Goal: Information Seeking & Learning: Learn about a topic

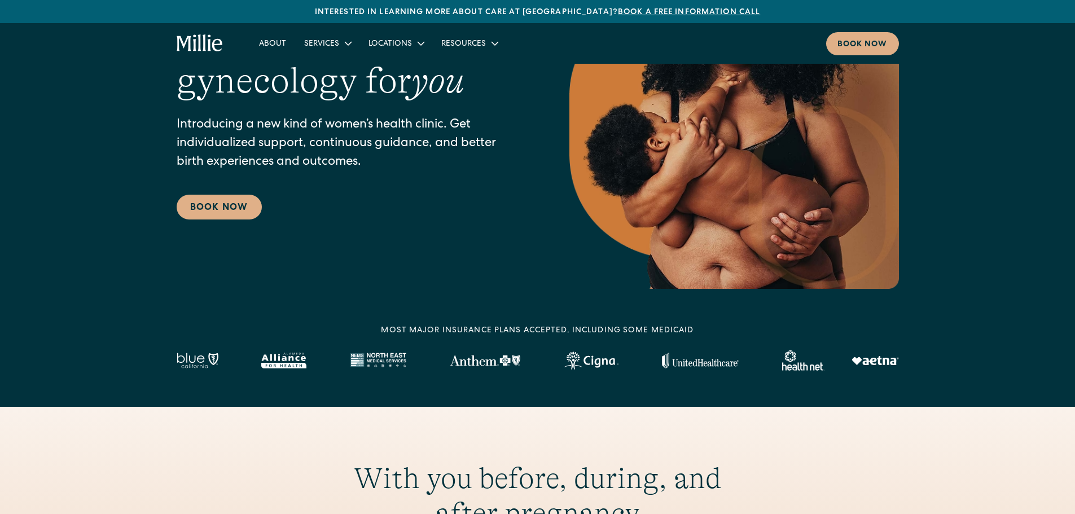
scroll to position [131, 0]
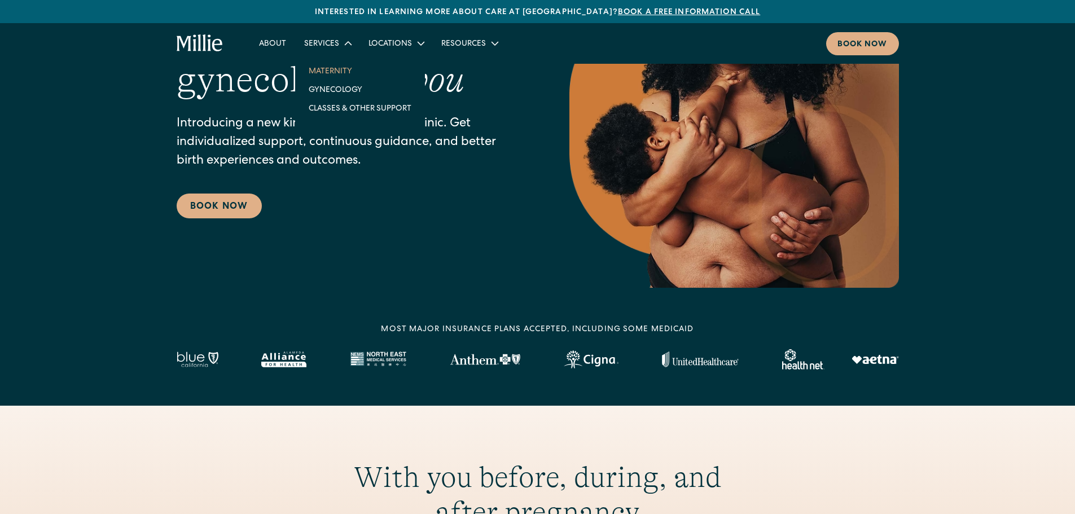
click at [332, 67] on link "Maternity" at bounding box center [360, 71] width 121 height 19
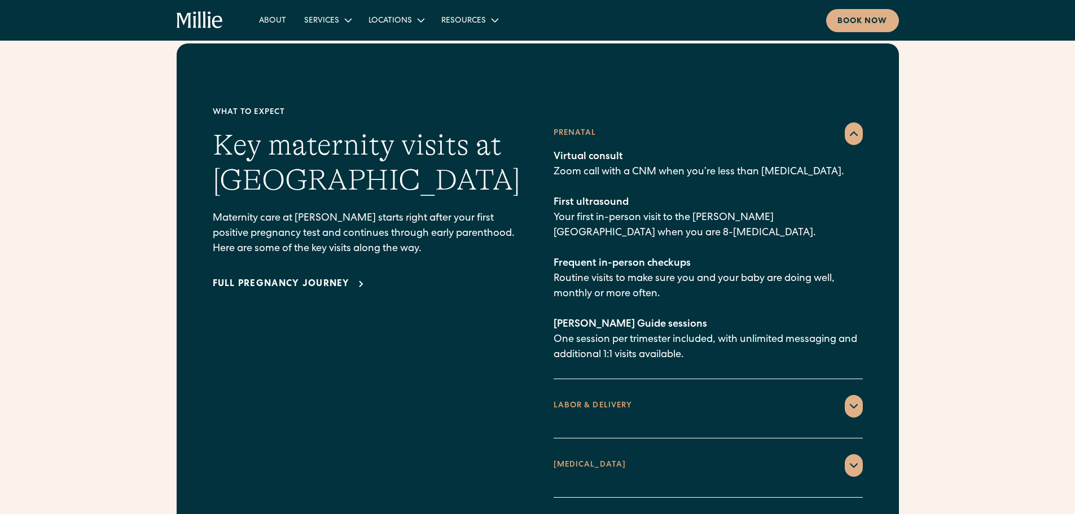
scroll to position [1580, 0]
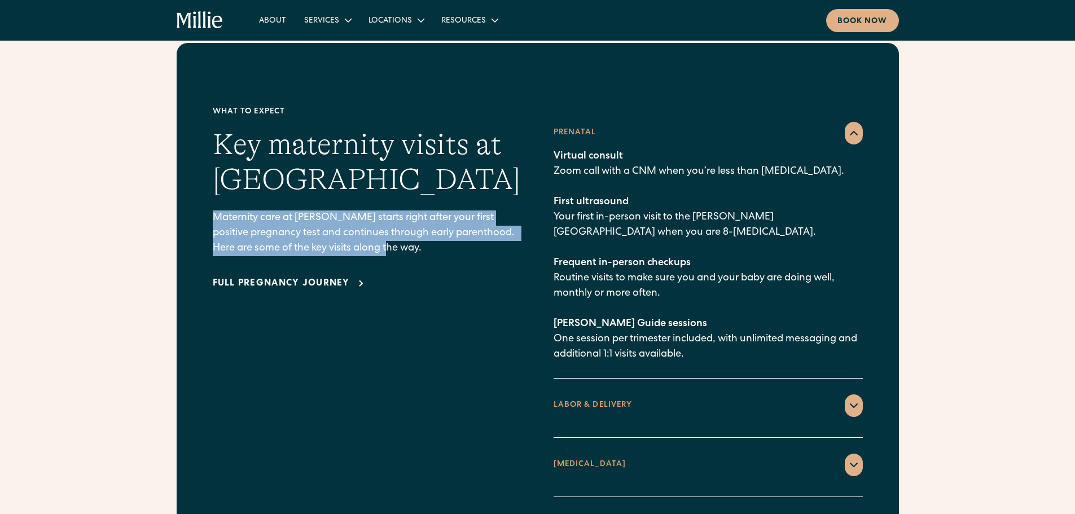
drag, startPoint x: 214, startPoint y: 201, endPoint x: 466, endPoint y: 249, distance: 256.8
click at [463, 235] on p "Maternity care at [PERSON_NAME] starts right after your first positive pregnanc…" at bounding box center [367, 233] width 309 height 46
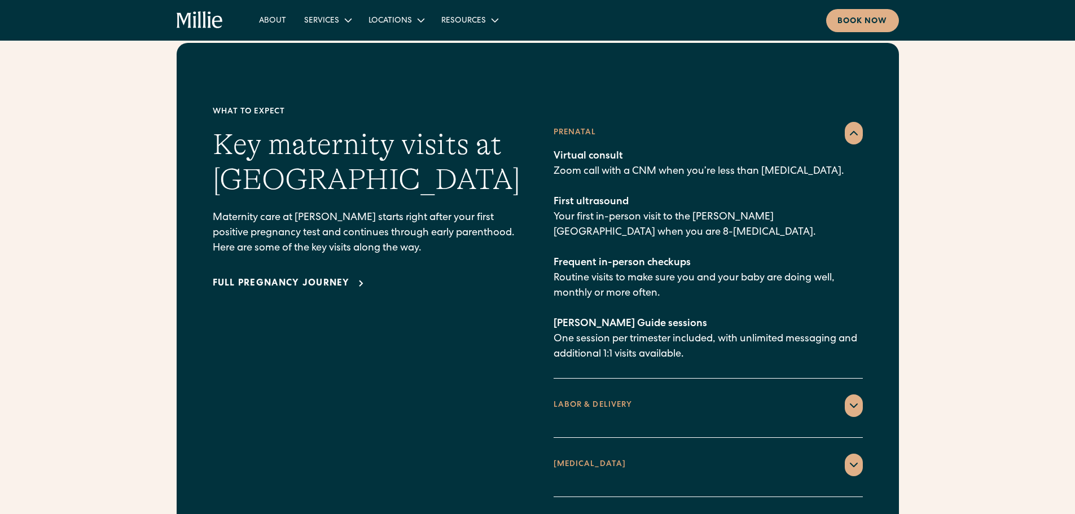
click at [468, 274] on div "Full pregnancy journey" at bounding box center [367, 283] width 309 height 19
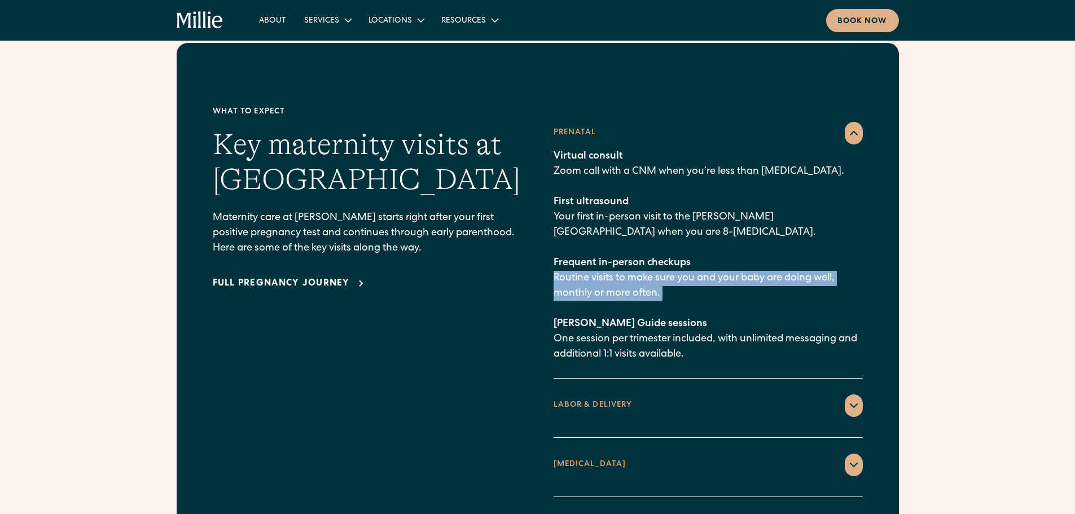
drag, startPoint x: 548, startPoint y: 259, endPoint x: 691, endPoint y: 286, distance: 145.2
click at [691, 286] on div "What to expect Key maternity visits at [PERSON_NAME] Maternity care at [PERSON_…" at bounding box center [538, 301] width 650 height 391
click at [691, 286] on p "Virtual consult Zoom call with a CNM when you’re less than [MEDICAL_DATA]. Firs…" at bounding box center [708, 255] width 309 height 213
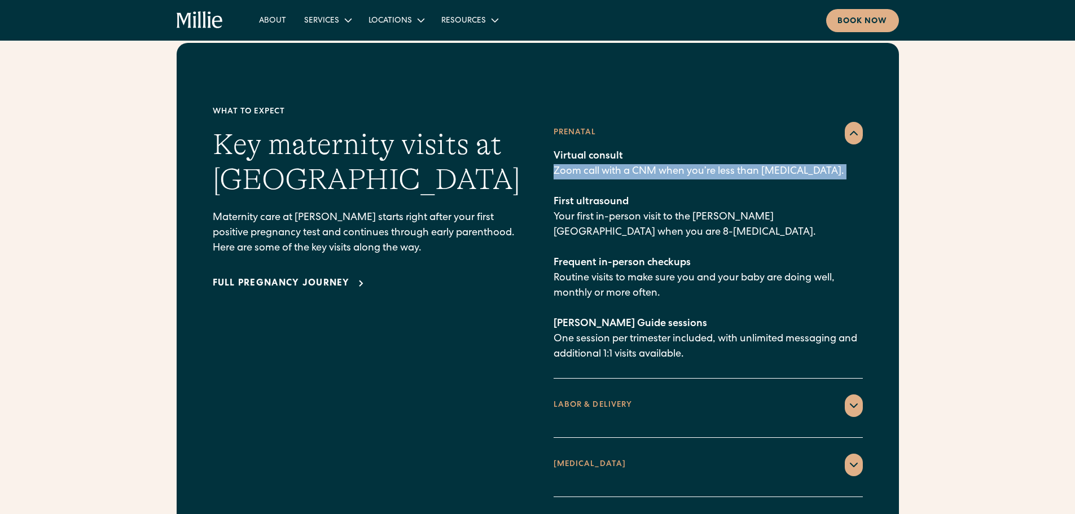
drag, startPoint x: 561, startPoint y: 148, endPoint x: 846, endPoint y: 161, distance: 285.8
click at [846, 161] on p "Virtual consult Zoom call with a CNM when you’re less than [MEDICAL_DATA]. Firs…" at bounding box center [708, 255] width 309 height 213
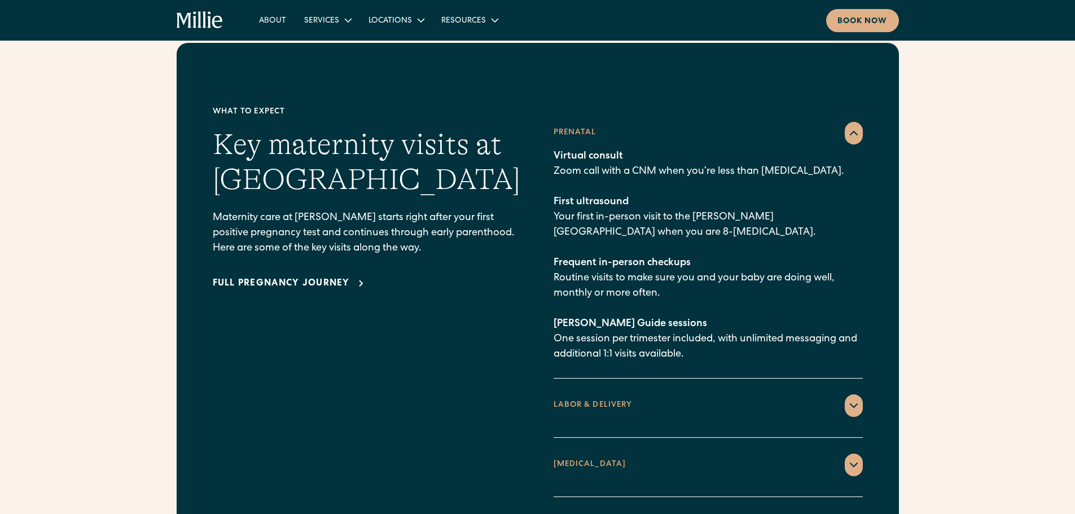
click at [687, 220] on p "Virtual consult Zoom call with a CNM when you’re less than [MEDICAL_DATA]. Firs…" at bounding box center [708, 255] width 309 height 213
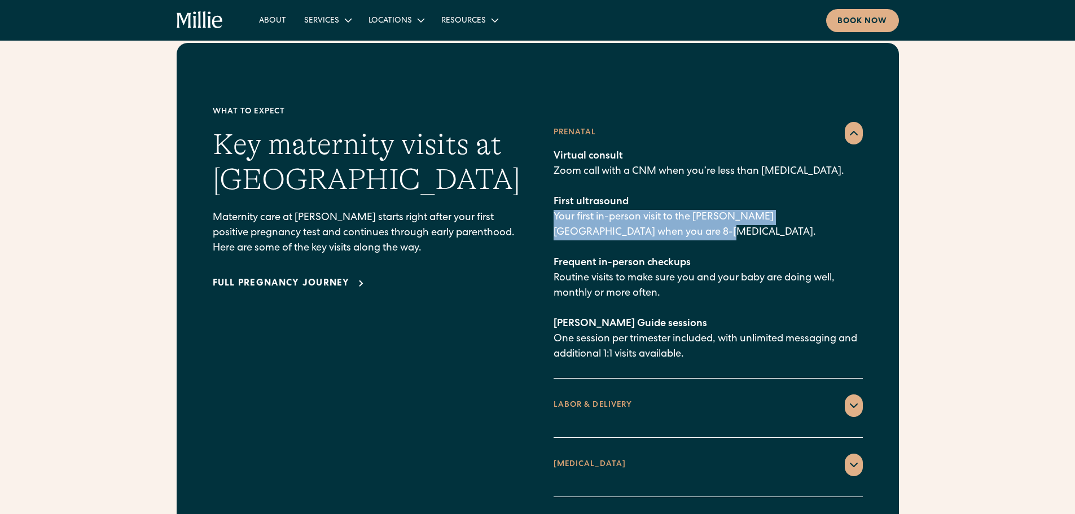
drag, startPoint x: 554, startPoint y: 196, endPoint x: 643, endPoint y: 213, distance: 90.9
click at [643, 213] on p "Virtual consult Zoom call with a CNM when you’re less than [MEDICAL_DATA]. Firs…" at bounding box center [708, 255] width 309 height 213
drag, startPoint x: 554, startPoint y: 197, endPoint x: 678, endPoint y: 225, distance: 127.3
click at [678, 225] on p "Virtual consult Zoom call with a CNM when you’re less than [MEDICAL_DATA]. Firs…" at bounding box center [708, 255] width 309 height 213
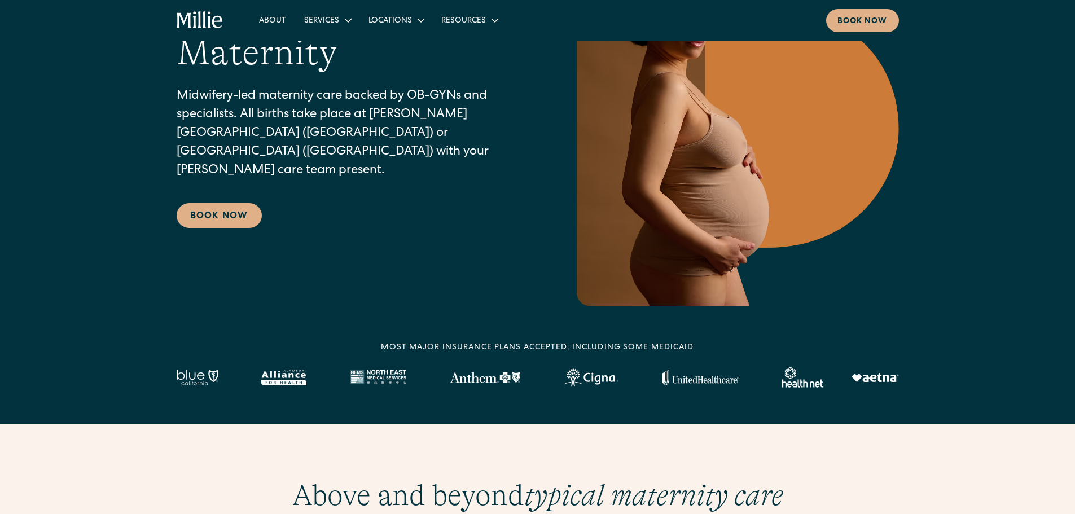
scroll to position [0, 0]
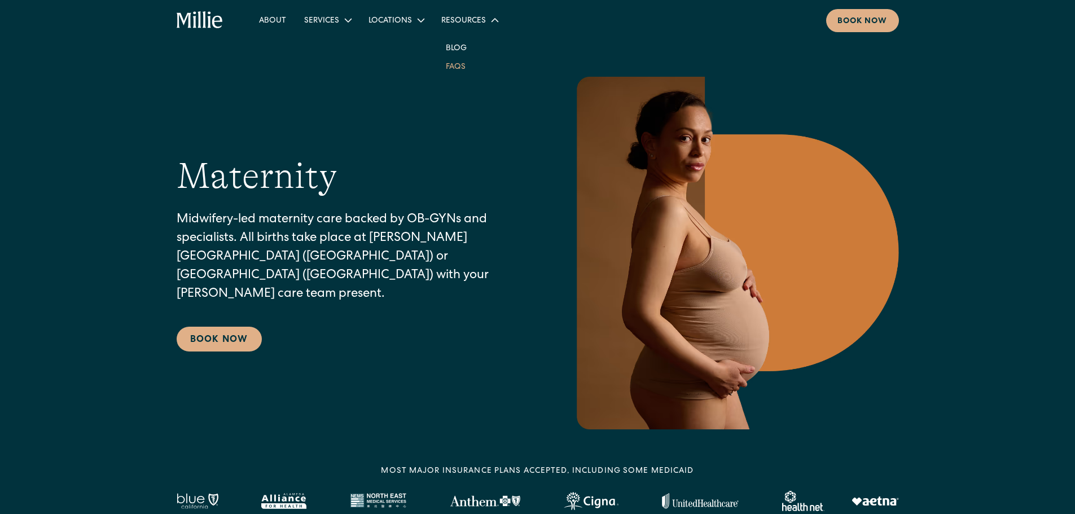
click at [452, 65] on link "FAQs" at bounding box center [456, 66] width 38 height 19
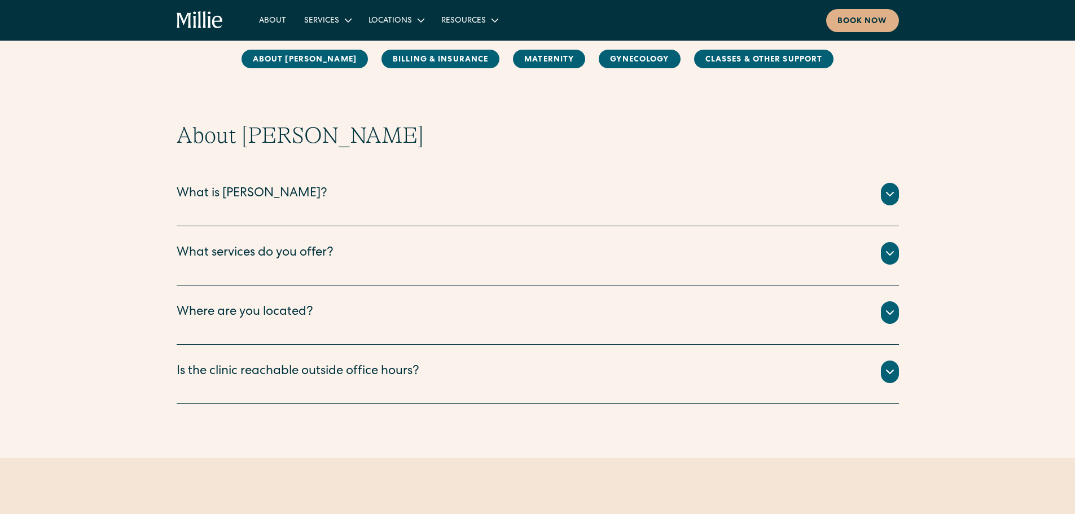
scroll to position [126, 0]
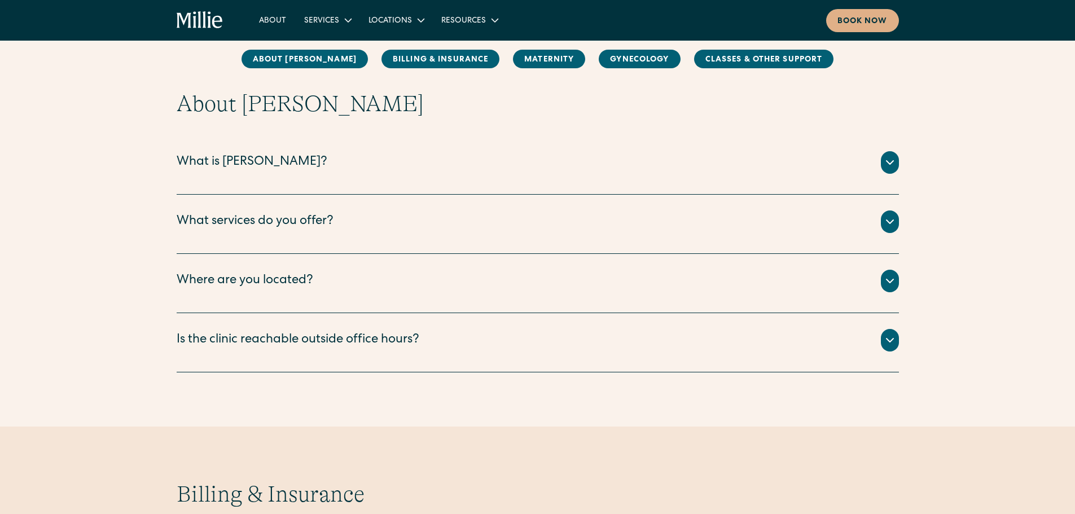
click at [249, 336] on div "Is the clinic reachable outside office hours?" at bounding box center [298, 340] width 243 height 19
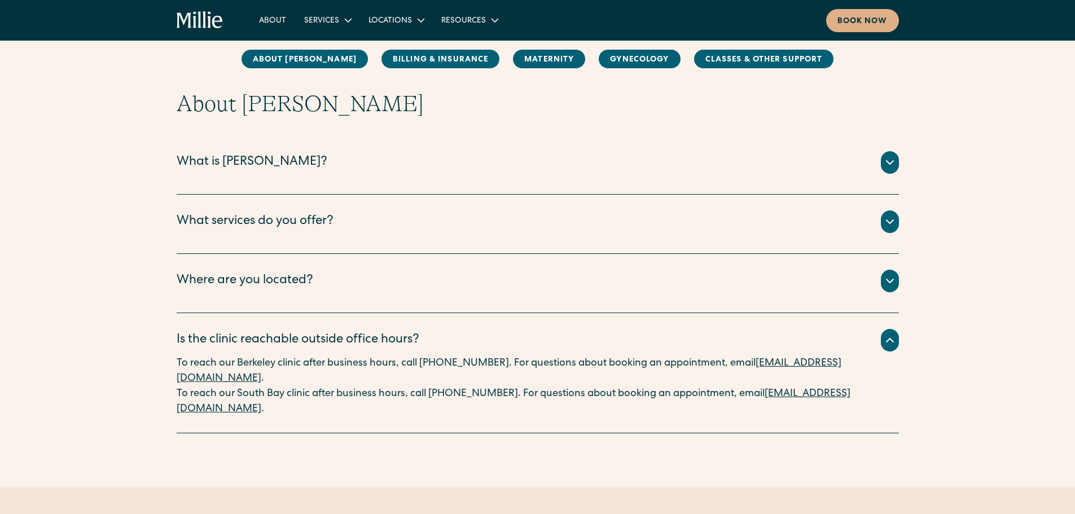
click at [239, 298] on div "Where are you located? We have two locations: Berkeley and South Bay. ‍ Our Ber…" at bounding box center [538, 283] width 722 height 59
click at [241, 278] on div "Where are you located?" at bounding box center [245, 281] width 137 height 19
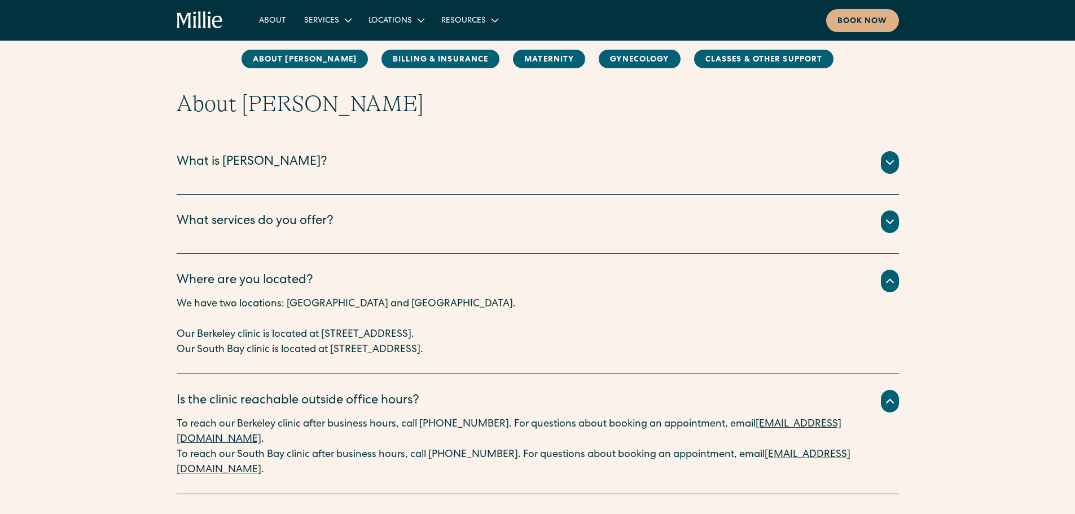
click at [258, 222] on div "What services do you offer?" at bounding box center [255, 222] width 157 height 19
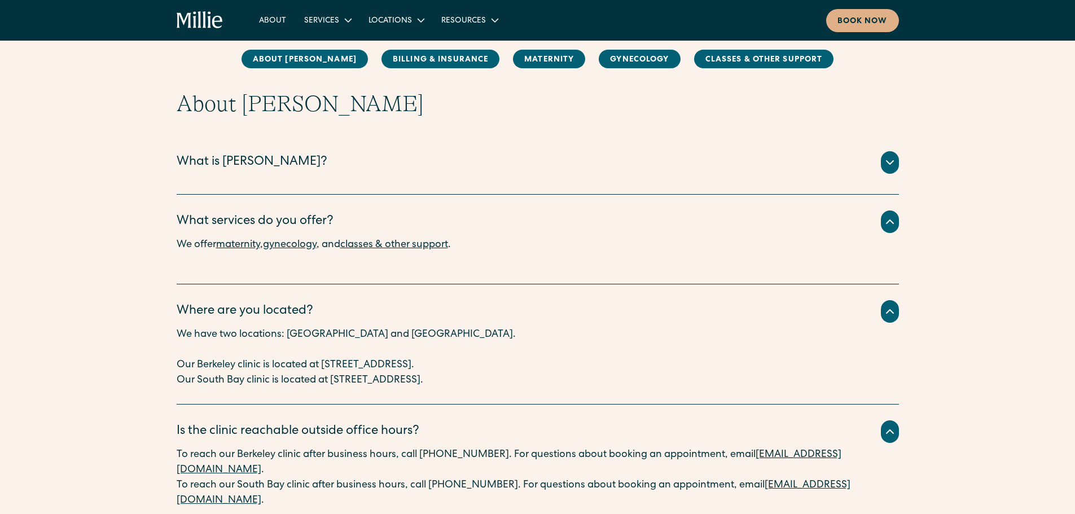
click at [243, 171] on div "What is Millie?" at bounding box center [252, 162] width 151 height 19
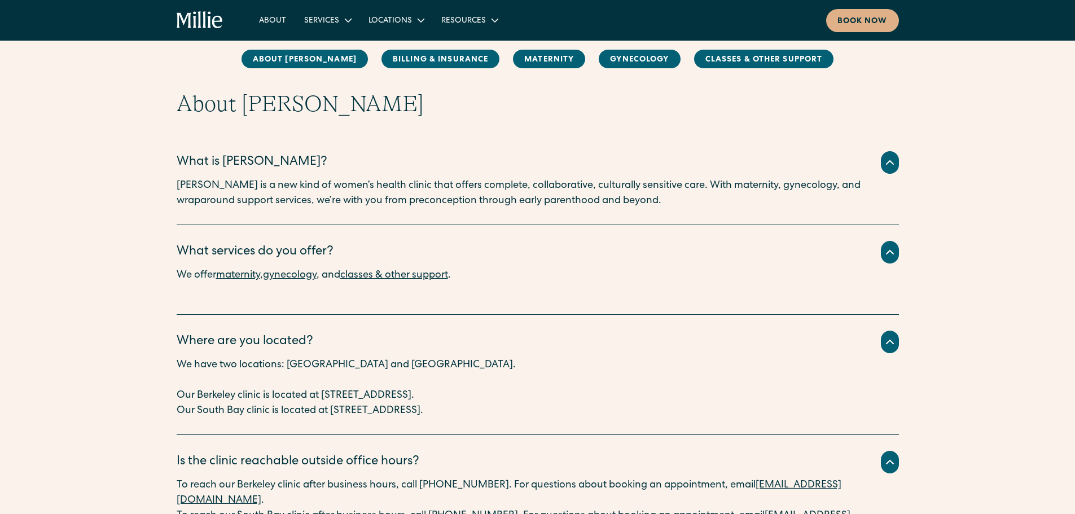
click at [209, 187] on p "Millie is a new kind of women’s health clinic that offers complete, collaborati…" at bounding box center [538, 193] width 722 height 30
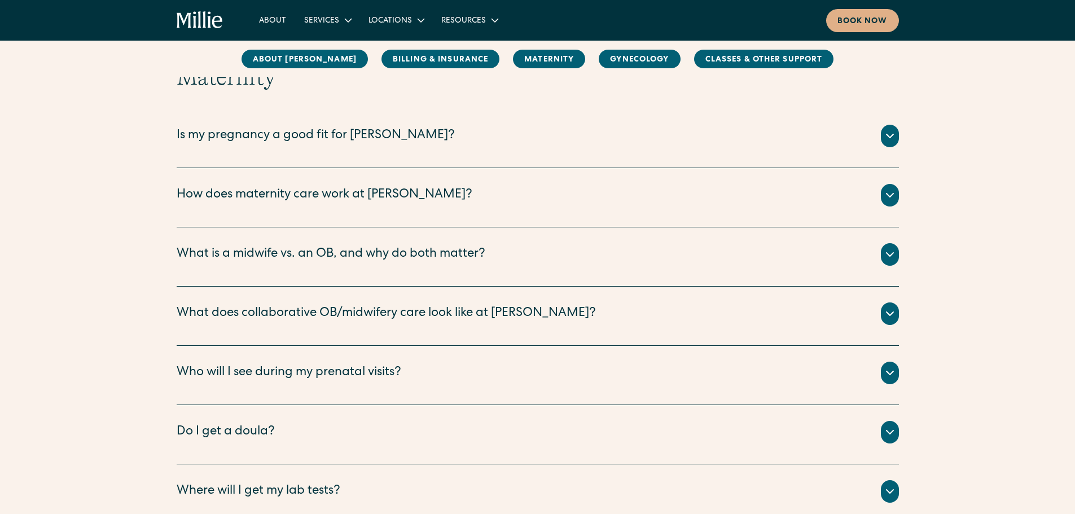
scroll to position [1176, 0]
click at [347, 186] on div "How does maternity care work at Millie?" at bounding box center [325, 195] width 296 height 19
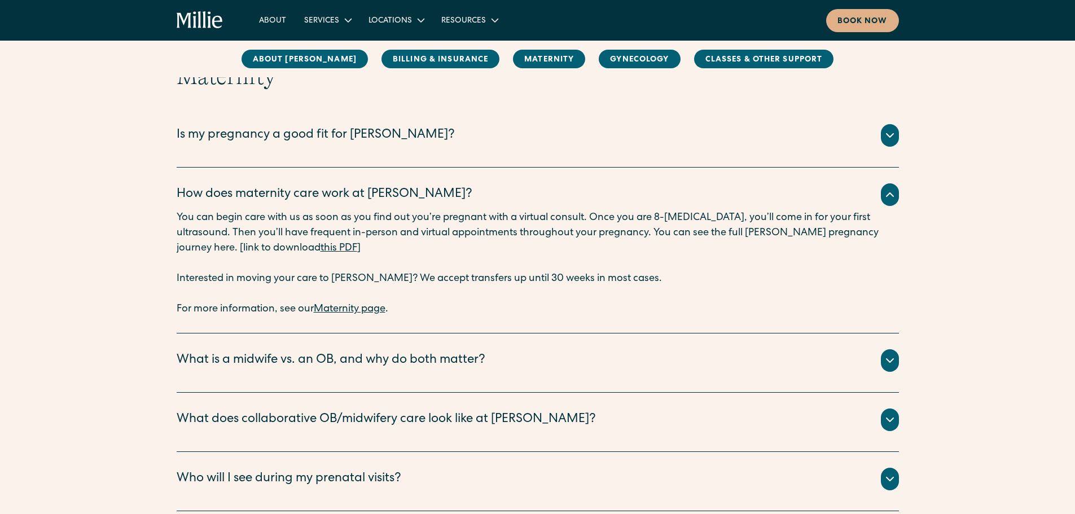
click at [347, 186] on div "How does maternity care work at Millie?" at bounding box center [325, 195] width 296 height 19
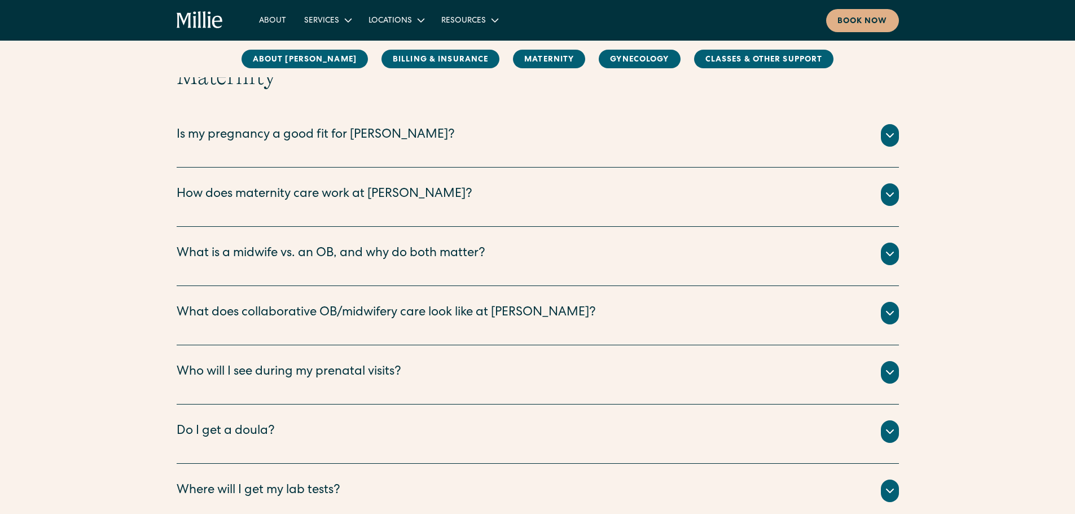
click at [347, 186] on div "How does maternity care work at Millie?" at bounding box center [325, 195] width 296 height 19
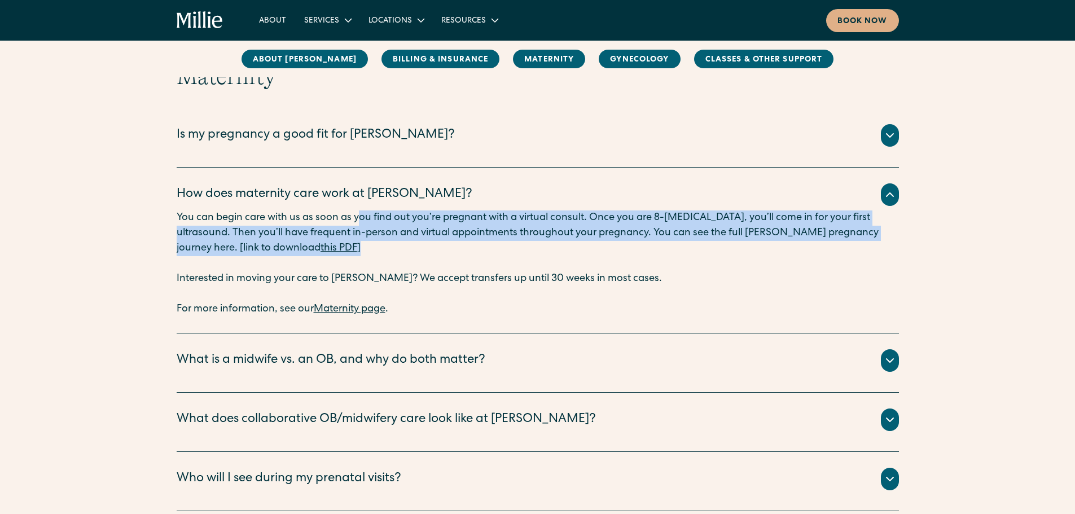
drag, startPoint x: 358, startPoint y: 217, endPoint x: 370, endPoint y: 245, distance: 30.6
click at [370, 245] on p "You can begin care with us as soon as you find out you’re pregnant with a virtu…" at bounding box center [538, 240] width 722 height 61
click at [372, 254] on p "You can begin care with us as soon as you find out you’re pregnant with a virtu…" at bounding box center [538, 240] width 722 height 61
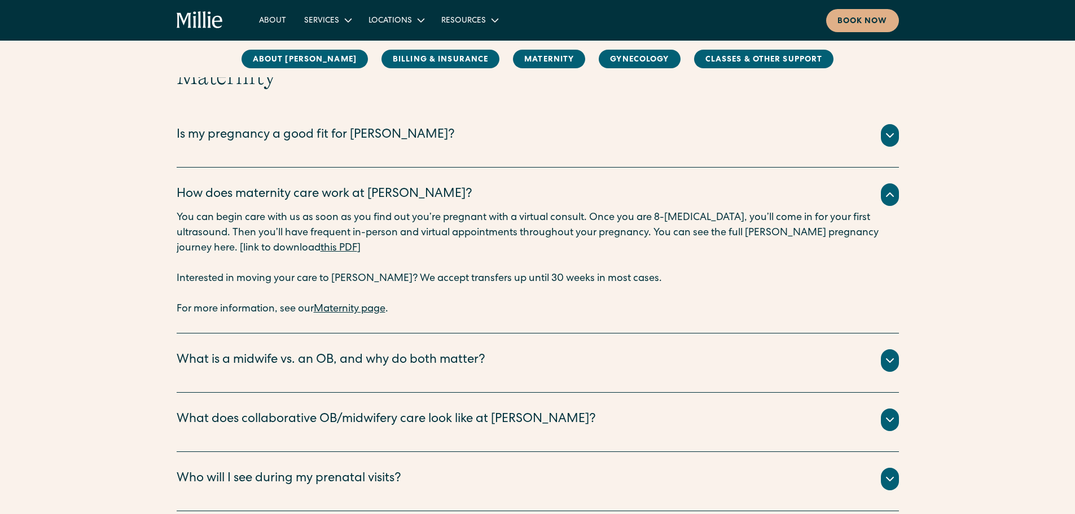
click at [320, 247] on link "this PDF" at bounding box center [338, 248] width 37 height 10
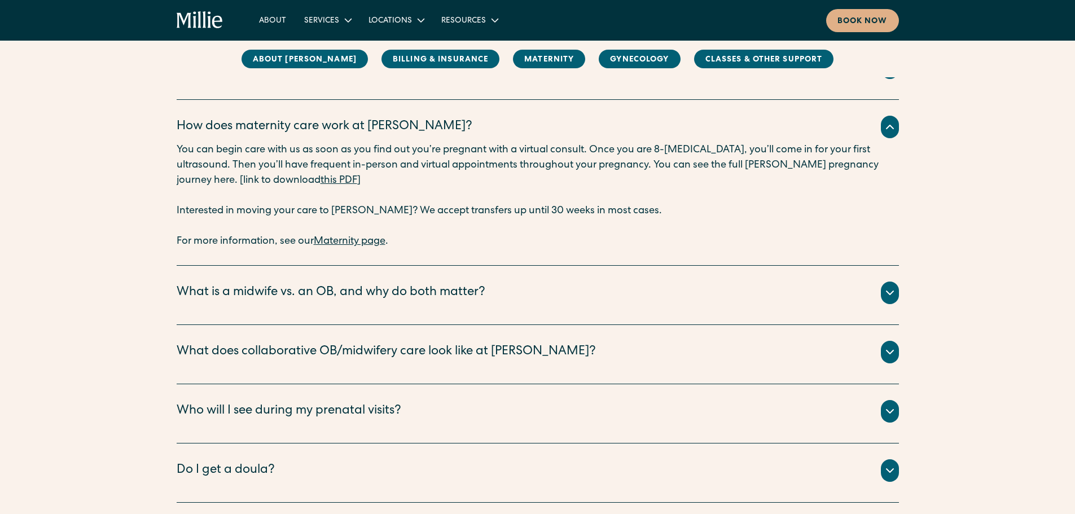
scroll to position [1244, 0]
click at [398, 290] on div "What is a midwife vs. an OB, and why do both matter?" at bounding box center [331, 292] width 309 height 19
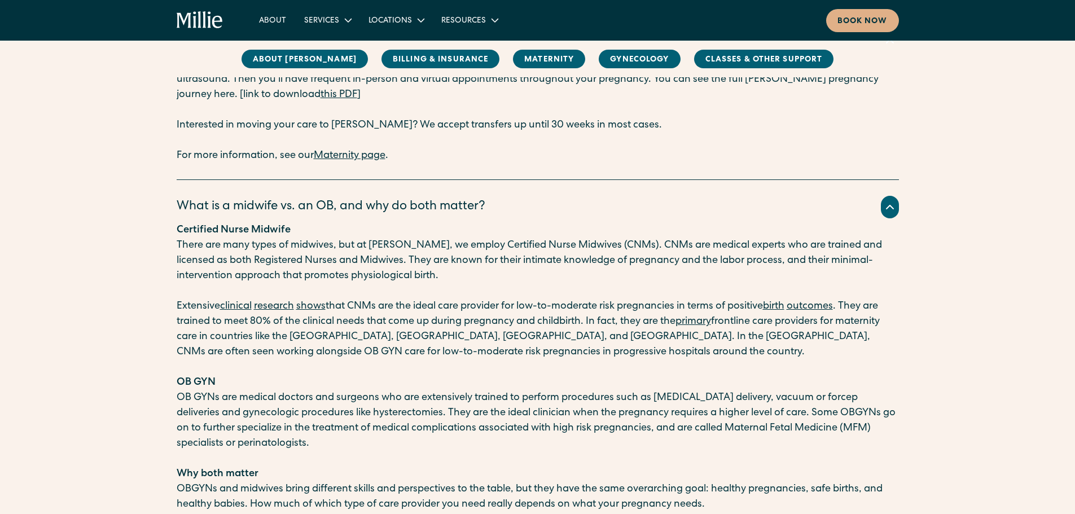
scroll to position [1360, 0]
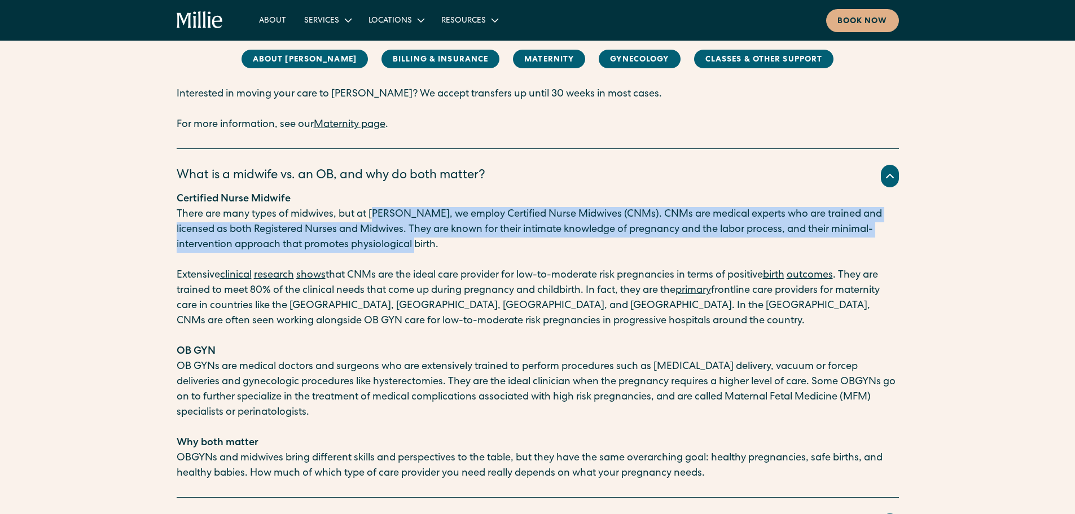
drag, startPoint x: 379, startPoint y: 214, endPoint x: 390, endPoint y: 244, distance: 32.3
click at [390, 244] on p "There are many types of midwives, but at [PERSON_NAME], we employ Certified Nur…" at bounding box center [538, 230] width 722 height 46
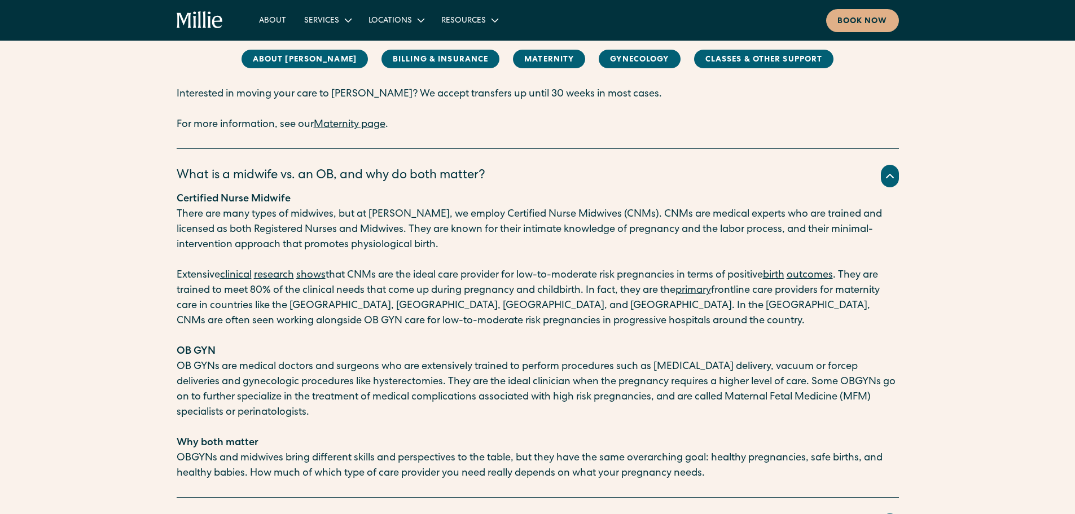
click at [411, 332] on p "‍" at bounding box center [538, 336] width 722 height 15
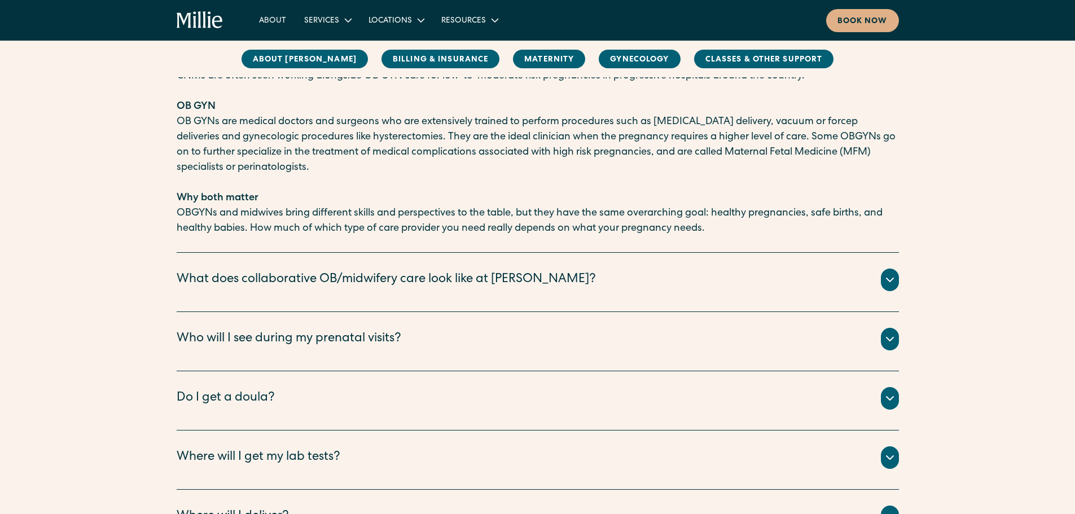
scroll to position [1606, 0]
click at [348, 266] on div "What does collaborative OB/midwifery care look like at Millie? The vast majorit…" at bounding box center [538, 281] width 722 height 59
click at [346, 279] on div "What does collaborative OB/midwifery care look like at [PERSON_NAME]?" at bounding box center [386, 279] width 419 height 19
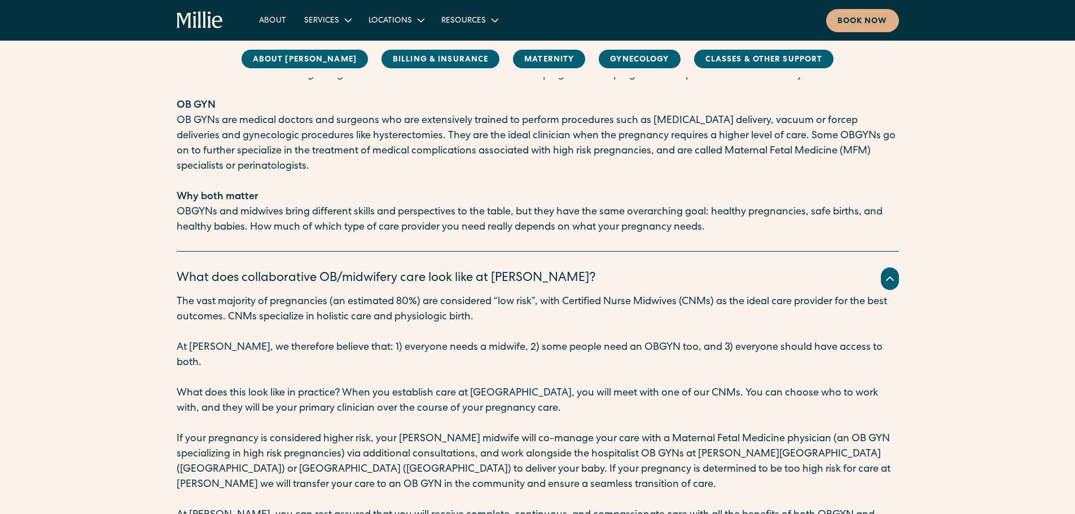
click at [344, 278] on div "What does collaborative OB/midwifery care look like at [PERSON_NAME]?" at bounding box center [386, 279] width 419 height 19
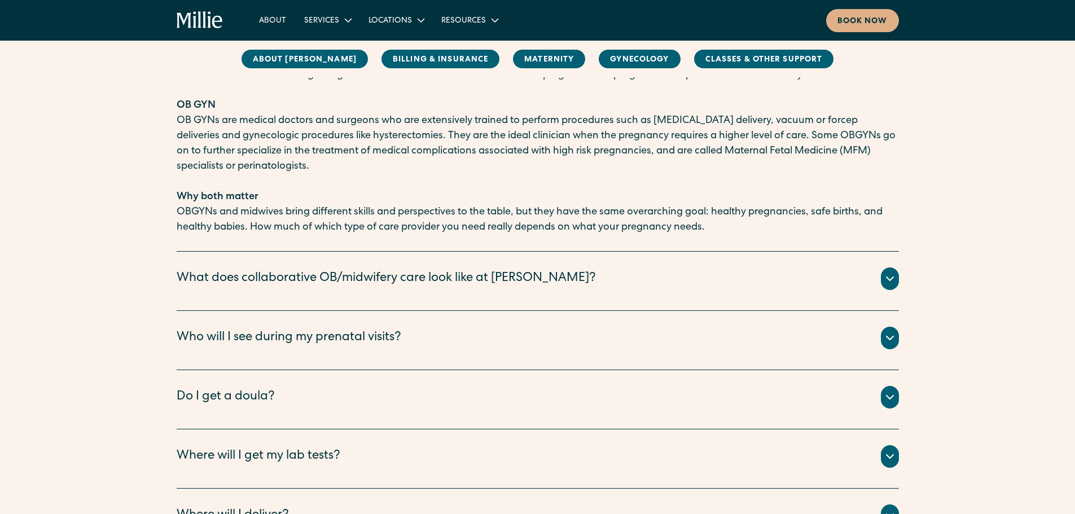
click at [344, 278] on div "What does collaborative OB/midwifery care look like at [PERSON_NAME]?" at bounding box center [386, 279] width 419 height 19
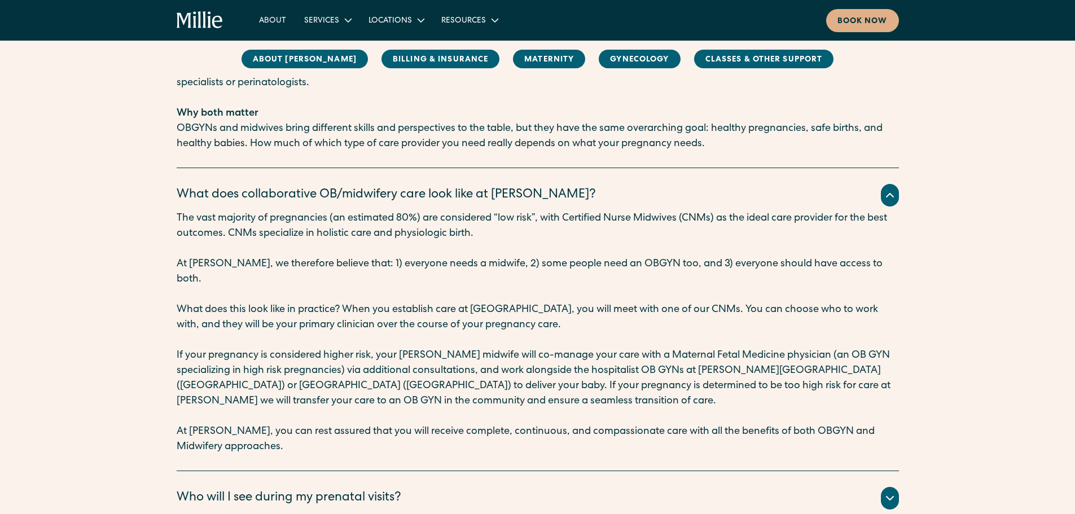
scroll to position [1722, 0]
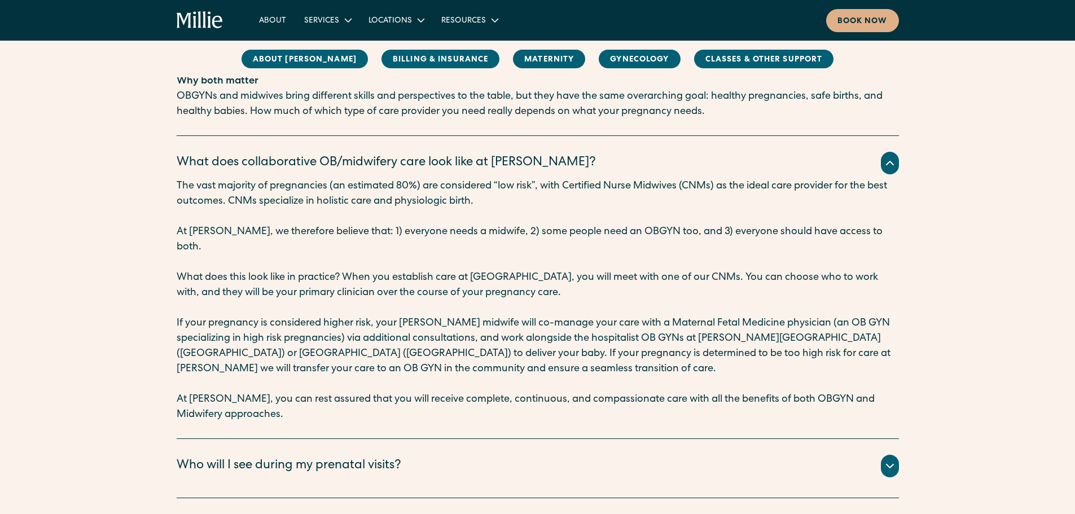
drag, startPoint x: 241, startPoint y: 183, endPoint x: 506, endPoint y: 204, distance: 264.9
click at [506, 204] on p "The vast majority of pregnancies (an estimated 80%) are considered “low risk”, …" at bounding box center [538, 194] width 722 height 30
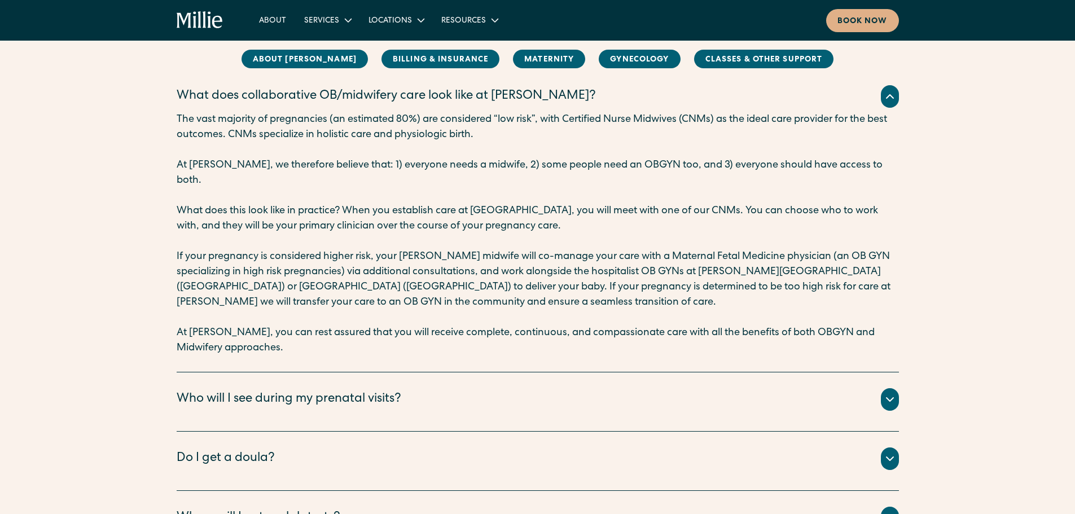
scroll to position [1789, 0]
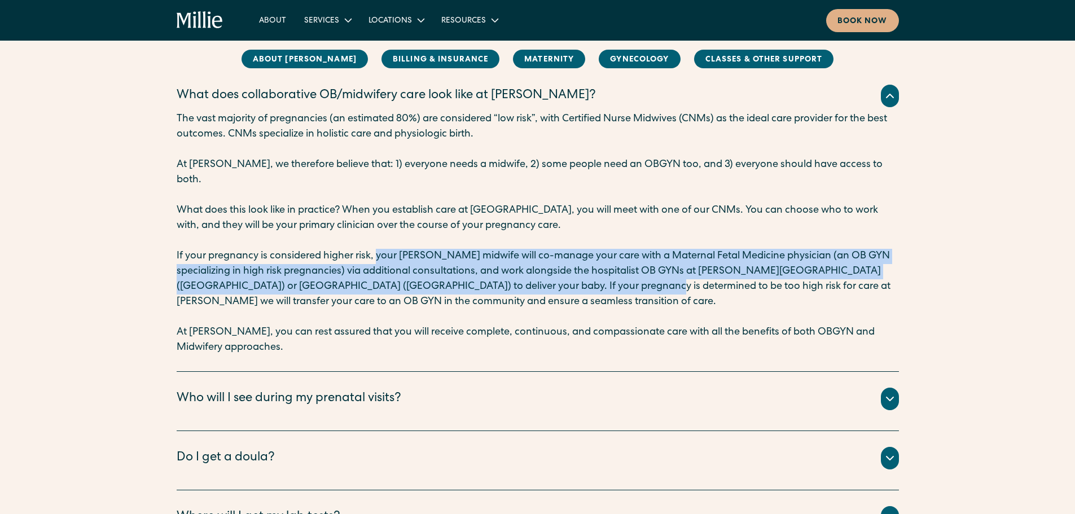
drag, startPoint x: 379, startPoint y: 240, endPoint x: 626, endPoint y: 292, distance: 252.5
click at [633, 280] on p "If your pregnancy is considered higher risk, your Millie midwife will co-manage…" at bounding box center [538, 279] width 722 height 61
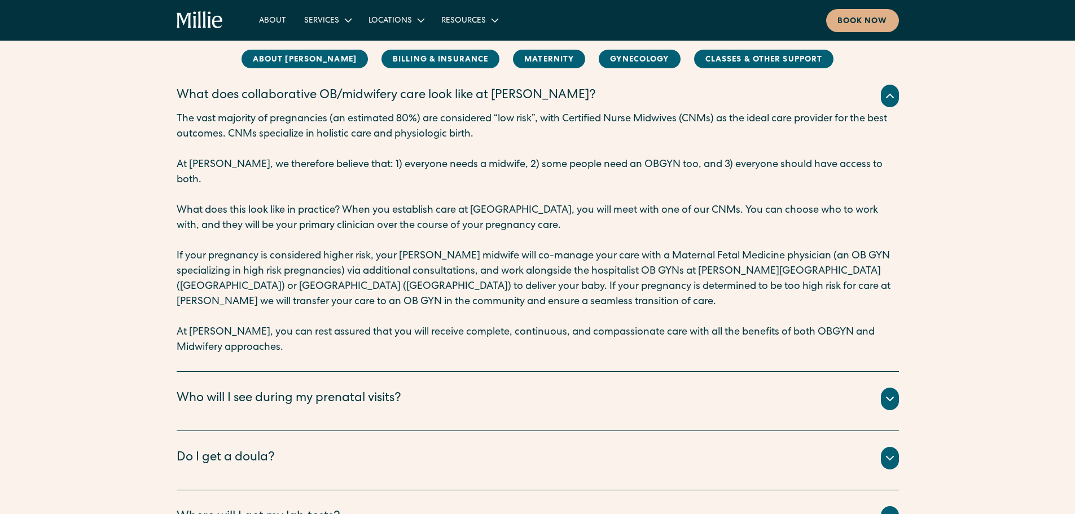
click at [621, 310] on p "‍" at bounding box center [538, 317] width 722 height 15
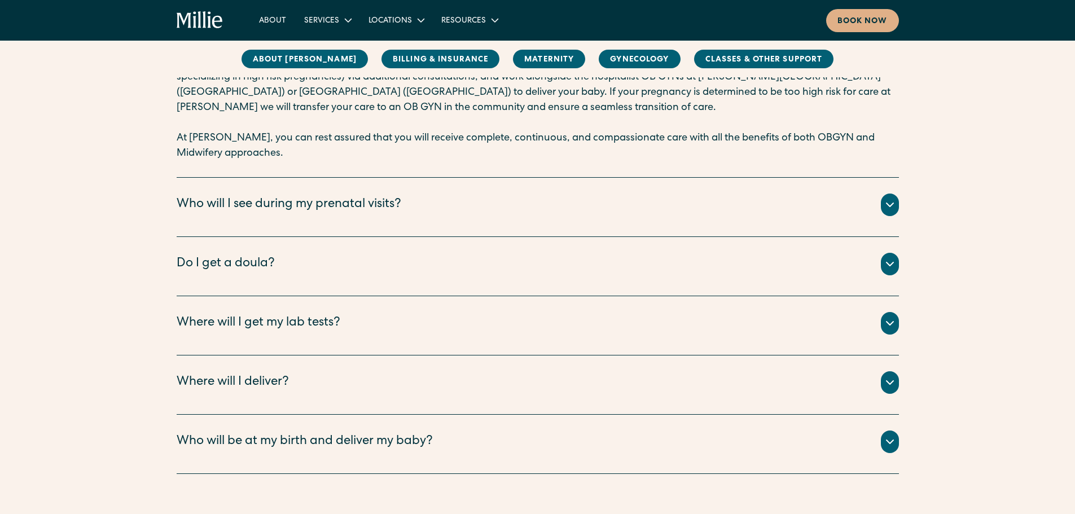
scroll to position [1984, 0]
click at [245, 254] on div "Do I get a doula?" at bounding box center [226, 263] width 98 height 19
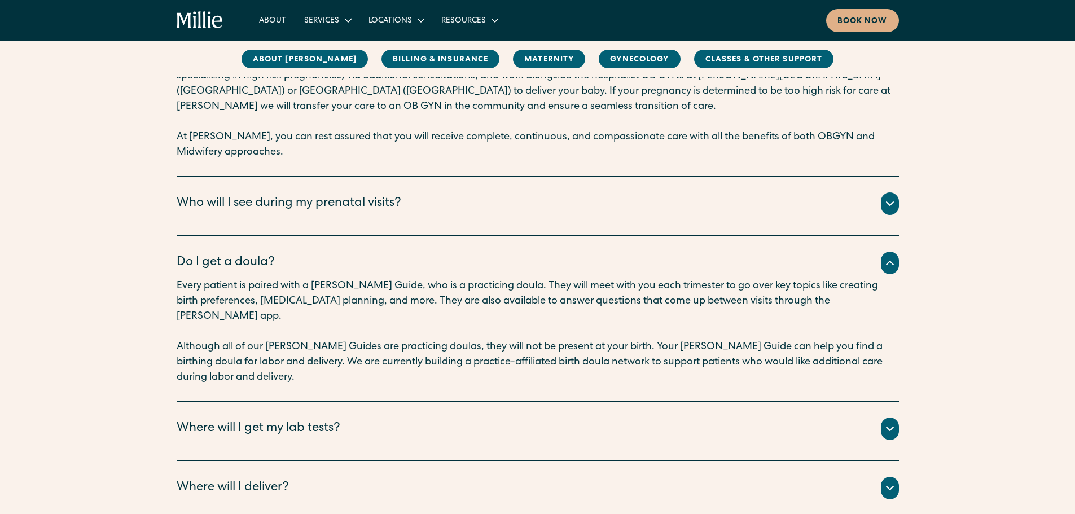
scroll to position [2029, 0]
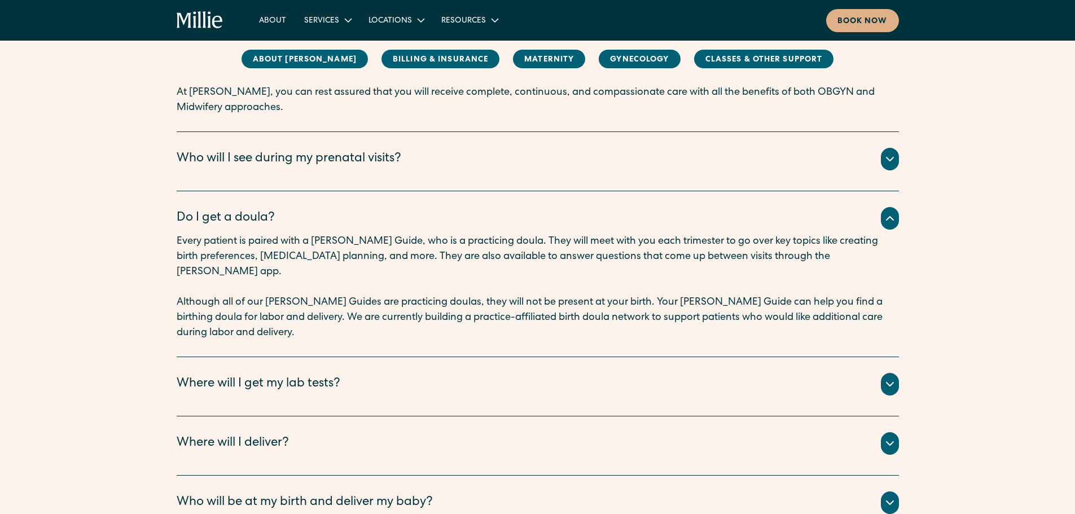
click at [272, 373] on div "Where will I get my lab tests?" at bounding box center [538, 384] width 722 height 23
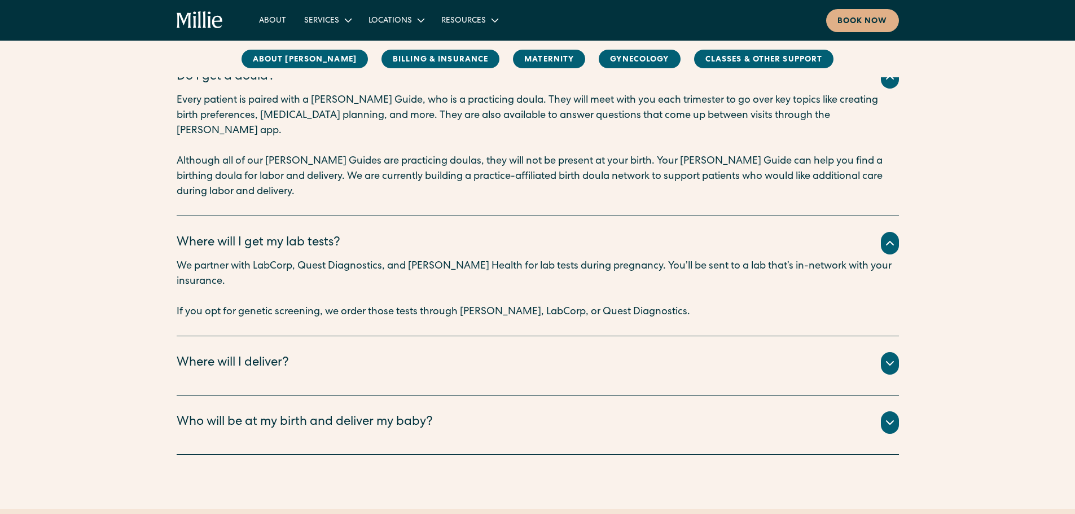
scroll to position [2172, 0]
click at [275, 412] on div "Who will be at my birth and deliver my baby?" at bounding box center [305, 421] width 256 height 19
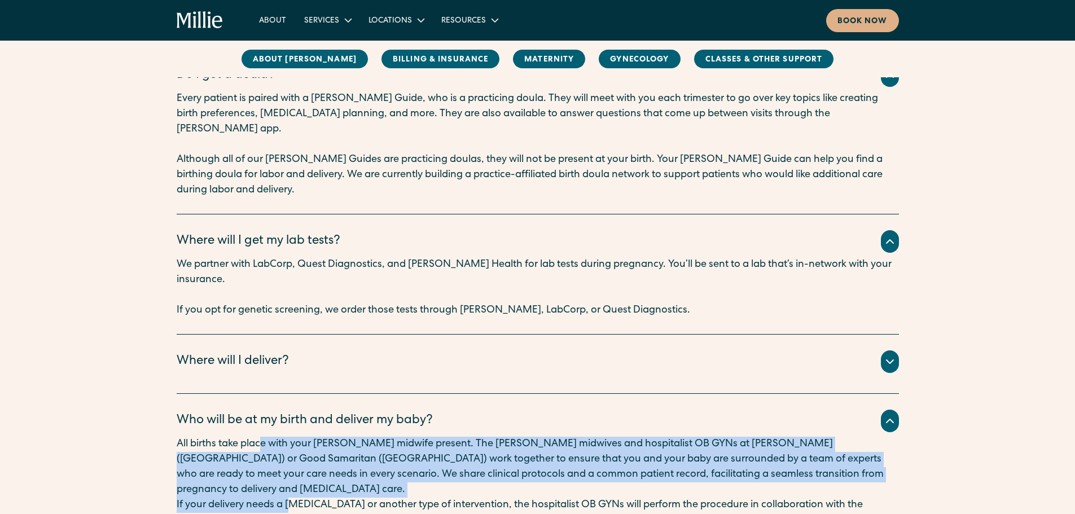
drag, startPoint x: 264, startPoint y: 396, endPoint x: 290, endPoint y: 442, distance: 53.1
click at [290, 442] on div "All births take place with your Millie midwife present. The Millie midwives and…" at bounding box center [538, 482] width 722 height 91
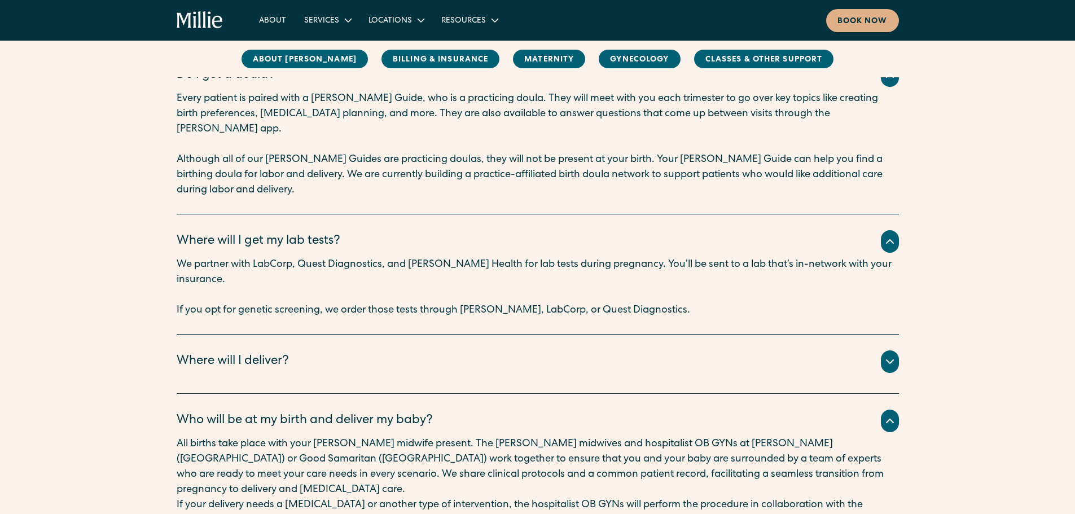
click at [296, 498] on p "If your delivery needs a [MEDICAL_DATA] or another type of intervention, the ho…" at bounding box center [538, 513] width 722 height 30
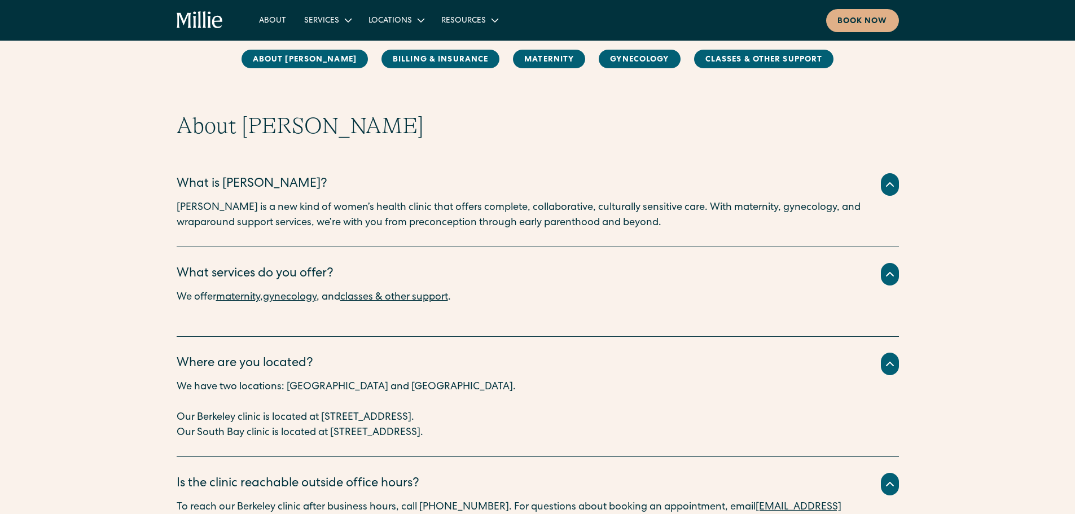
scroll to position [0, 0]
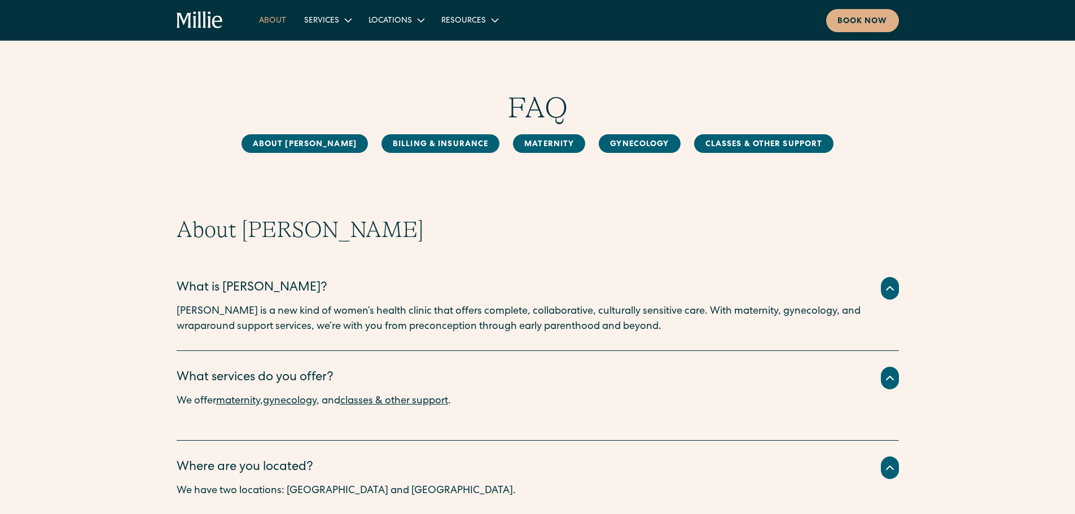
click at [267, 19] on link "About" at bounding box center [272, 20] width 45 height 19
